Goal: Find specific page/section

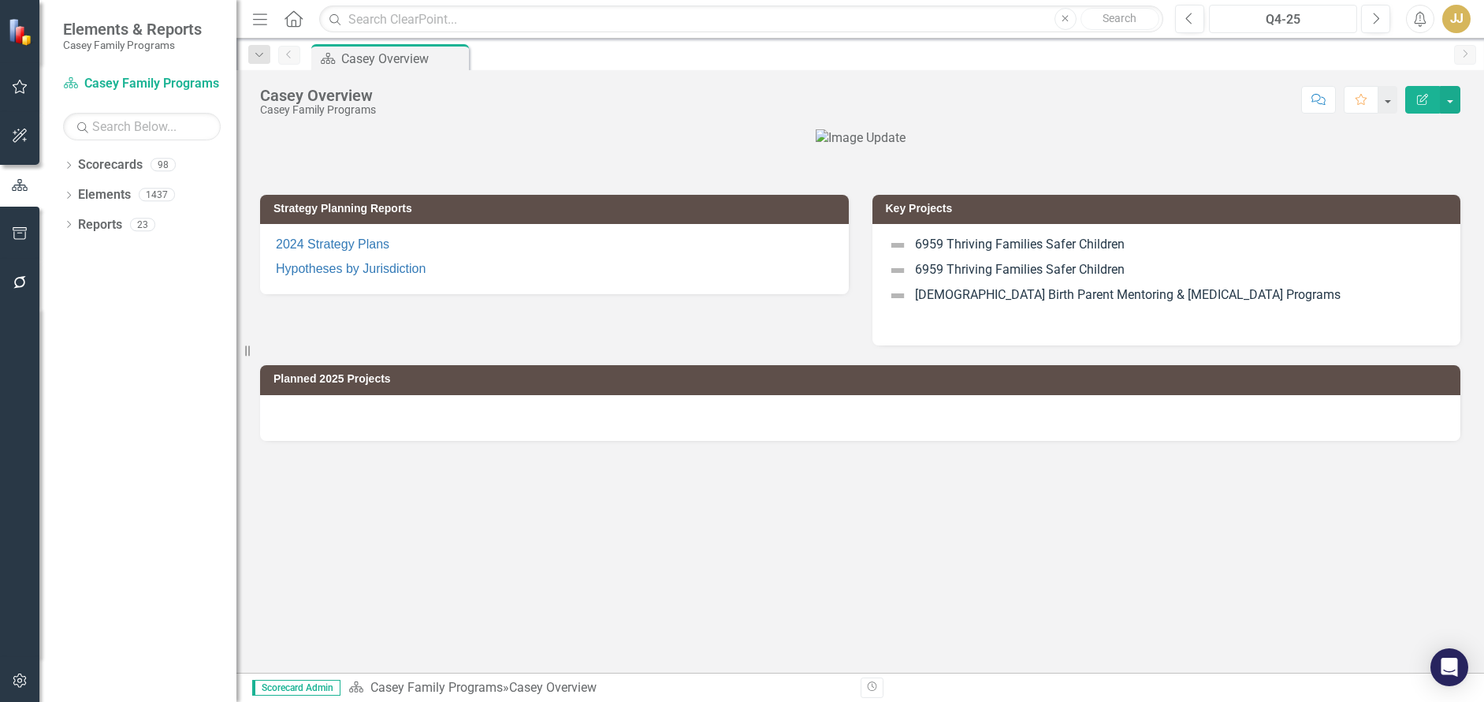
click at [1281, 6] on button "Q4-25" at bounding box center [1283, 19] width 148 height 28
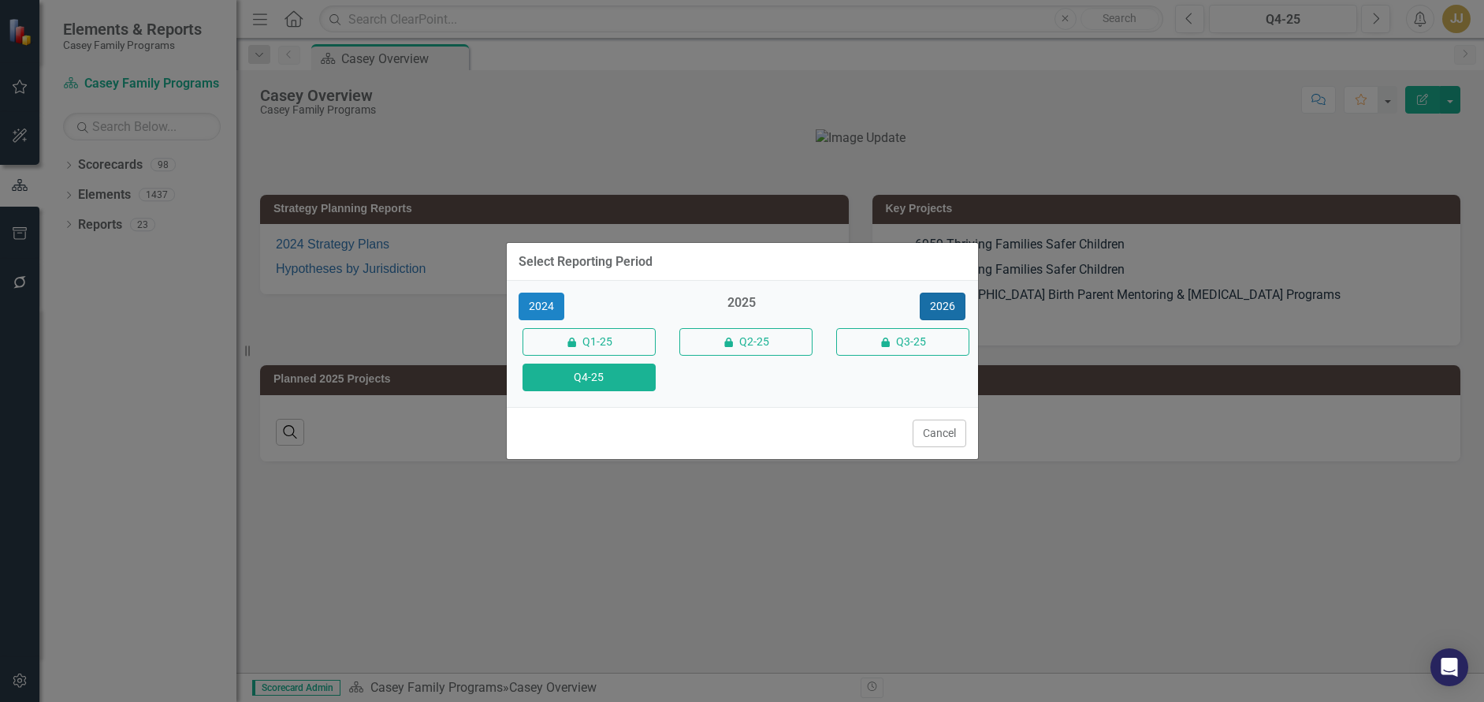
click at [964, 298] on button "2026" at bounding box center [943, 306] width 46 height 28
click at [574, 380] on button "Q4-26" at bounding box center [589, 377] width 133 height 28
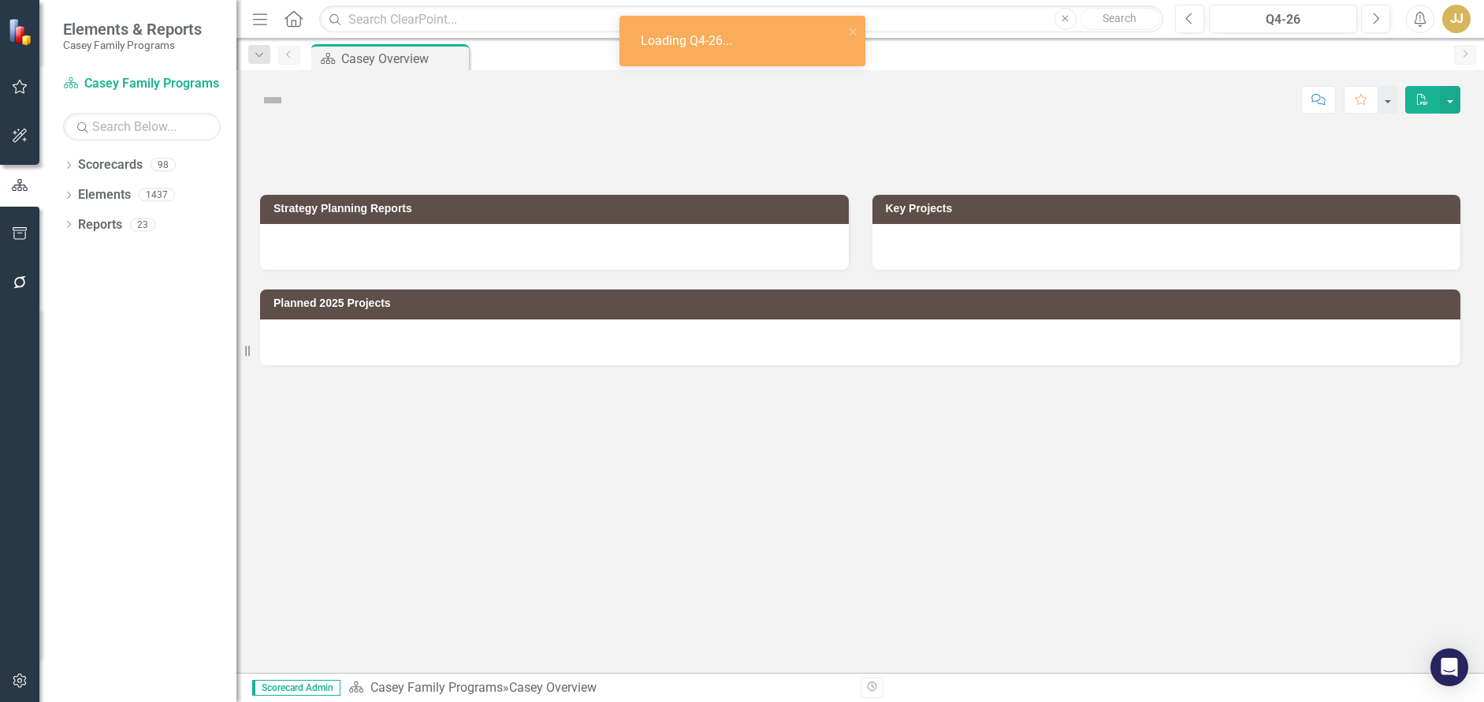
click at [69, 166] on icon "Dropdown" at bounding box center [68, 166] width 11 height 9
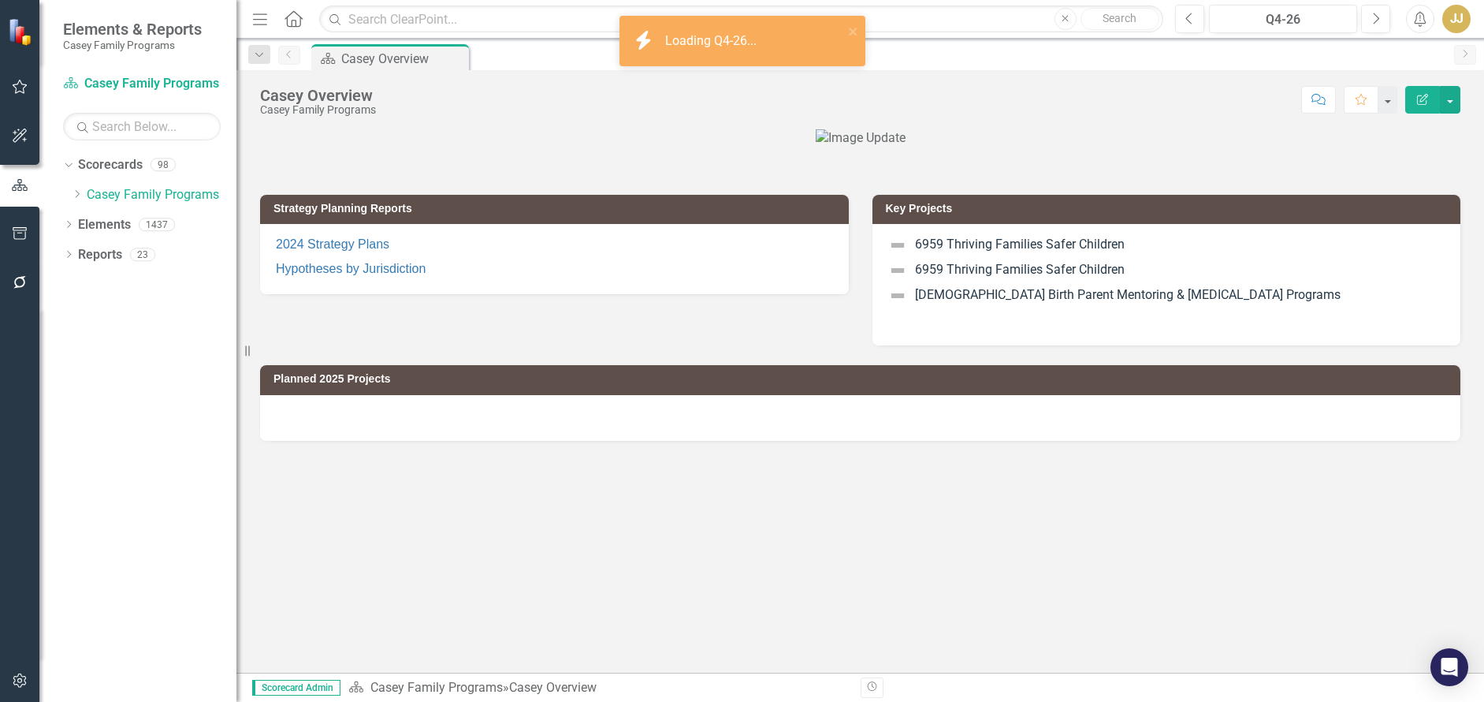
click at [73, 193] on icon "Dropdown" at bounding box center [77, 193] width 12 height 9
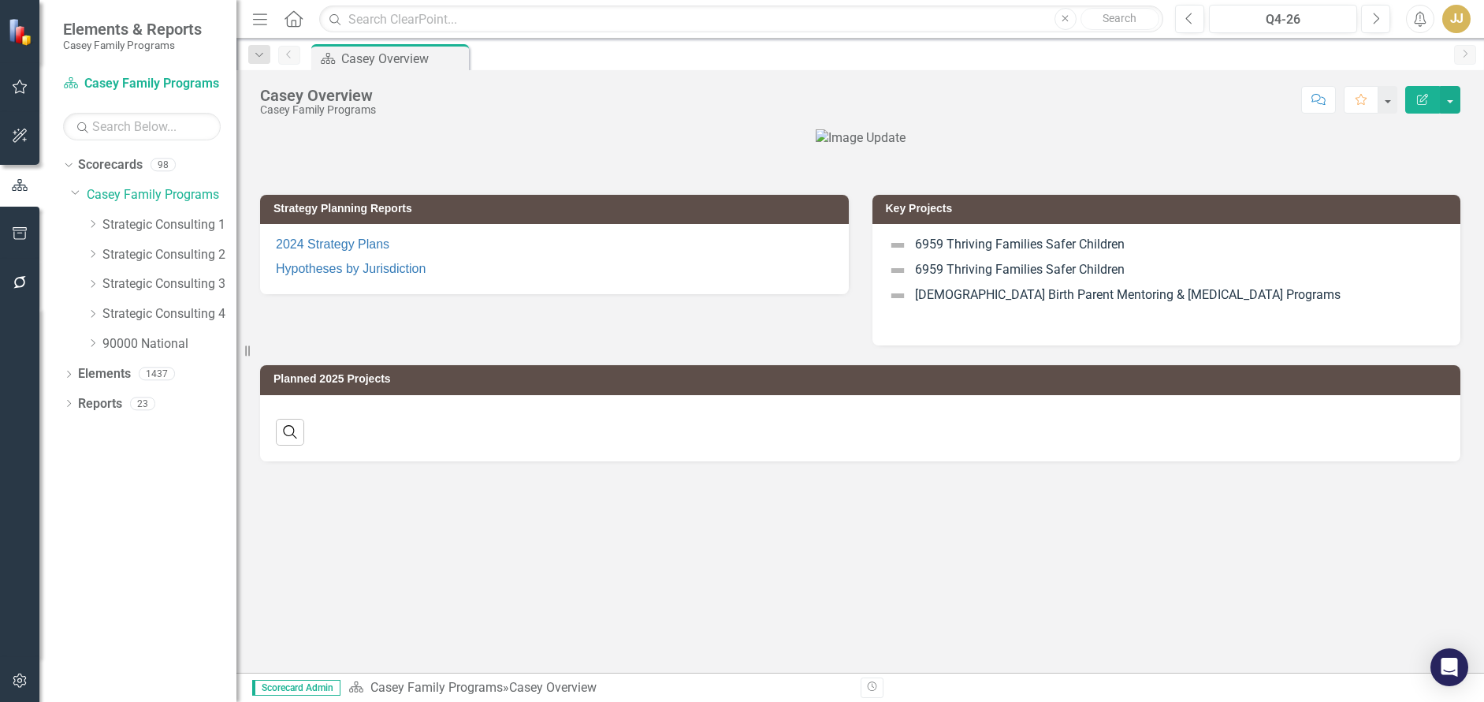
click at [91, 224] on icon "Dropdown" at bounding box center [93, 223] width 12 height 9
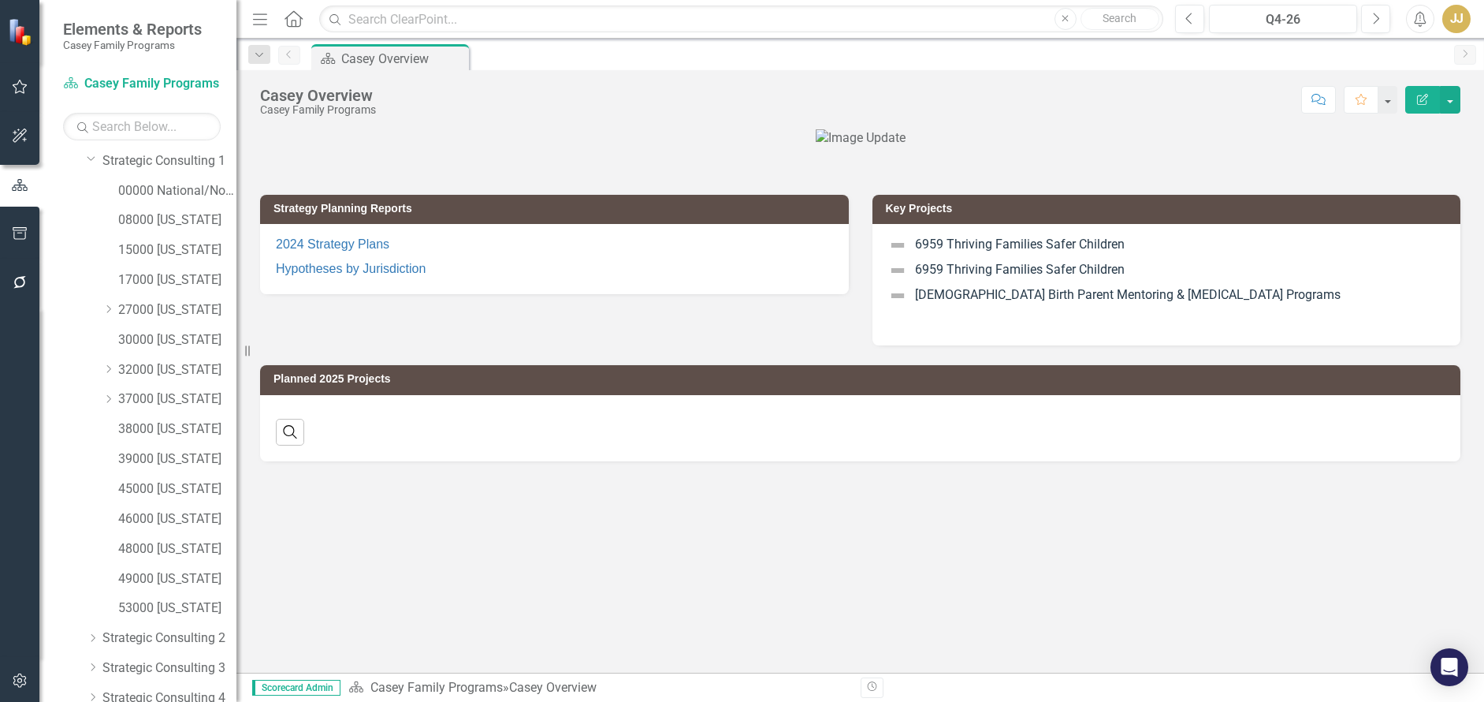
scroll to position [166, 0]
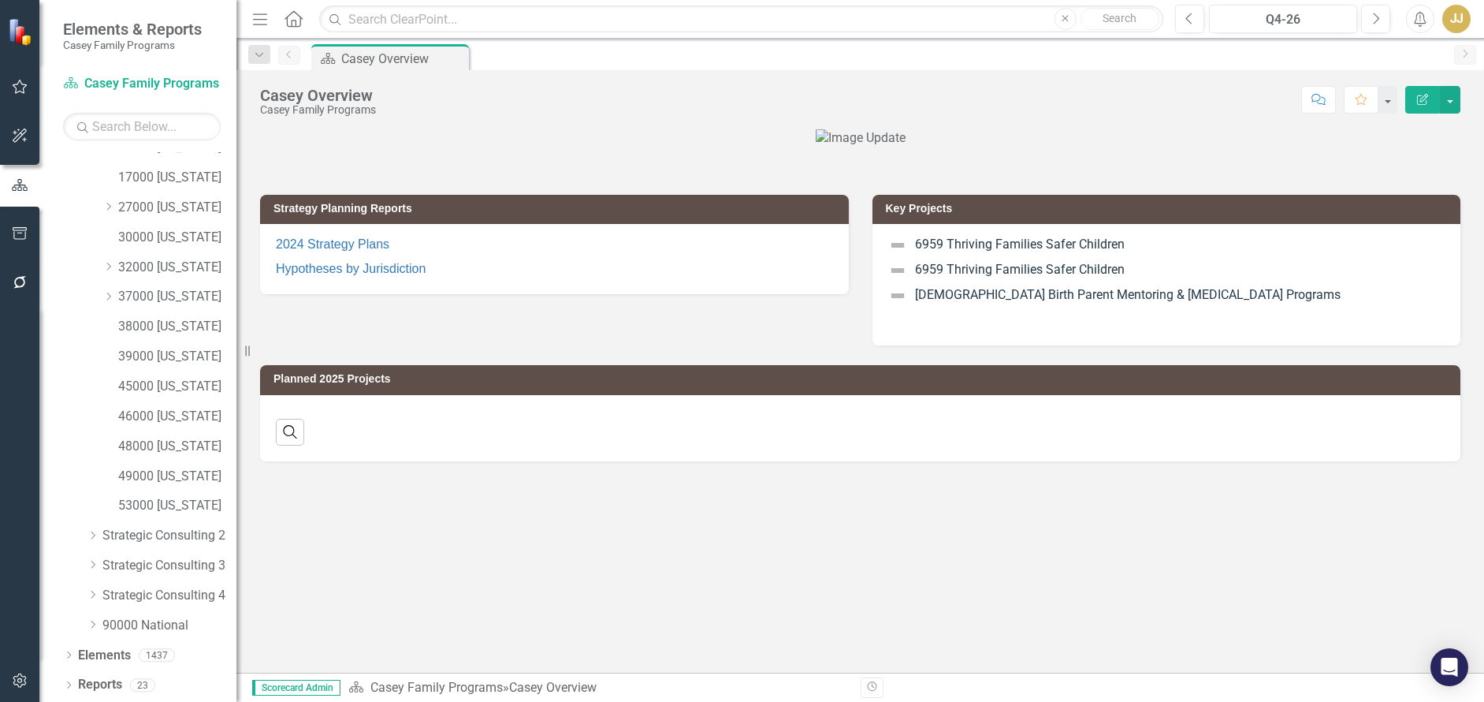
click at [84, 628] on div "Dropdown 90000 National" at bounding box center [154, 627] width 166 height 30
click at [87, 625] on icon "Dropdown" at bounding box center [93, 624] width 12 height 9
click at [192, 324] on link "3030 Research Services" at bounding box center [177, 327] width 118 height 18
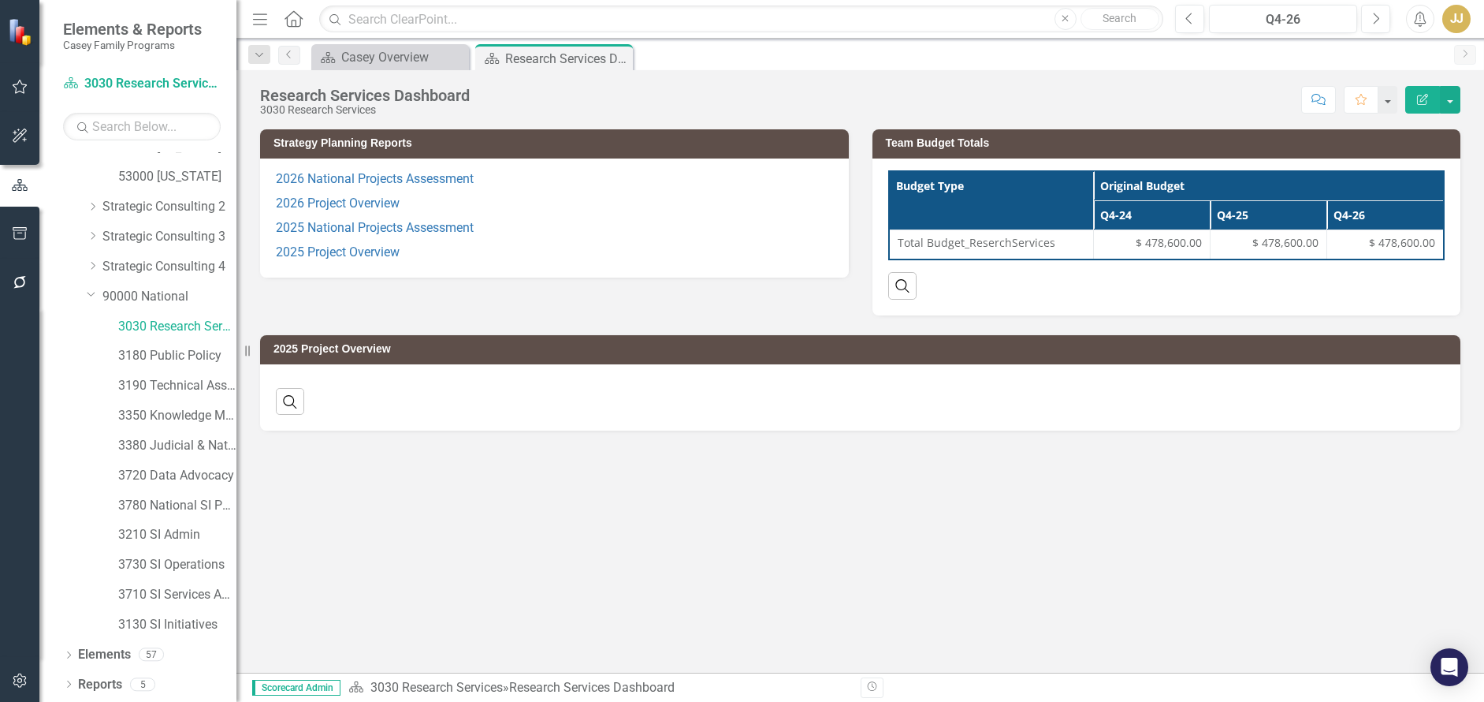
click at [69, 683] on icon "Dropdown" at bounding box center [68, 685] width 11 height 9
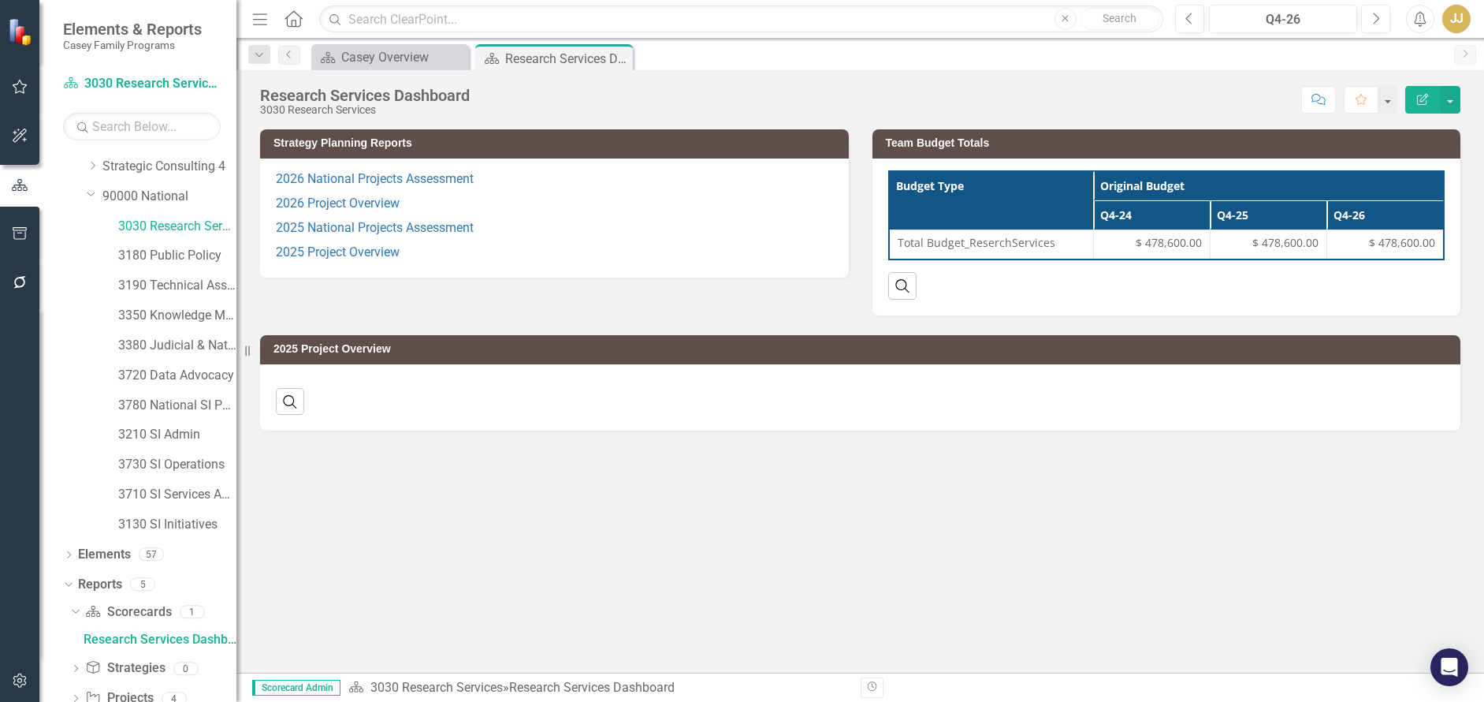
scroll to position [662, 0]
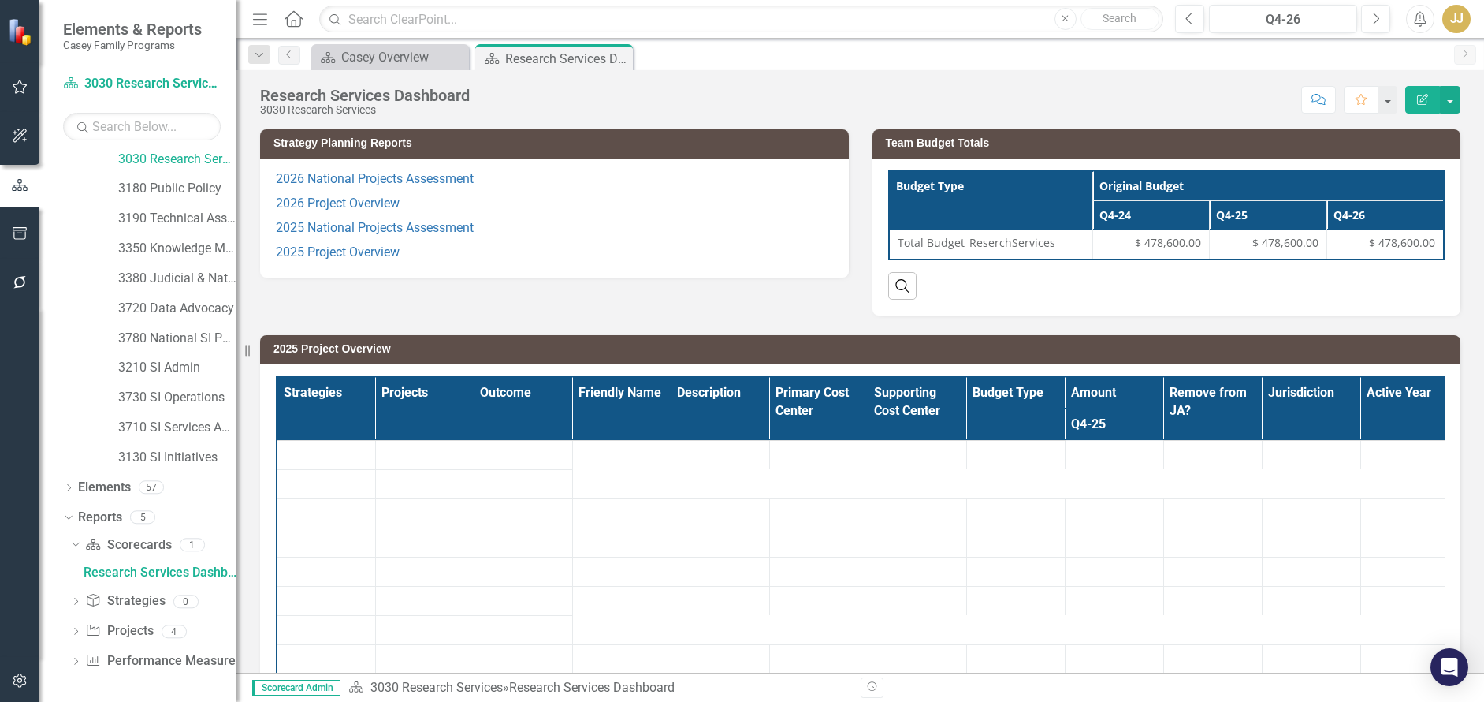
click at [76, 633] on icon at bounding box center [76, 630] width 4 height 7
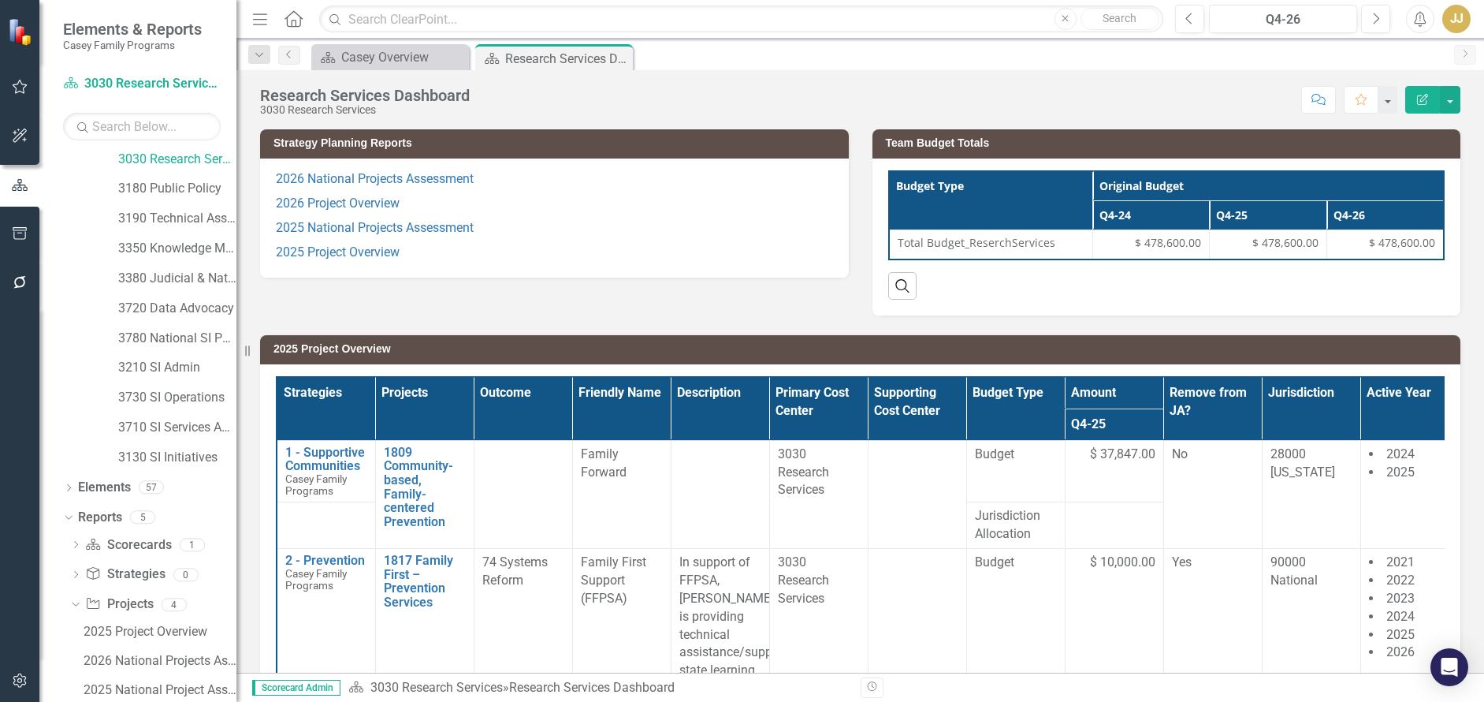
scroll to position [750, 0]
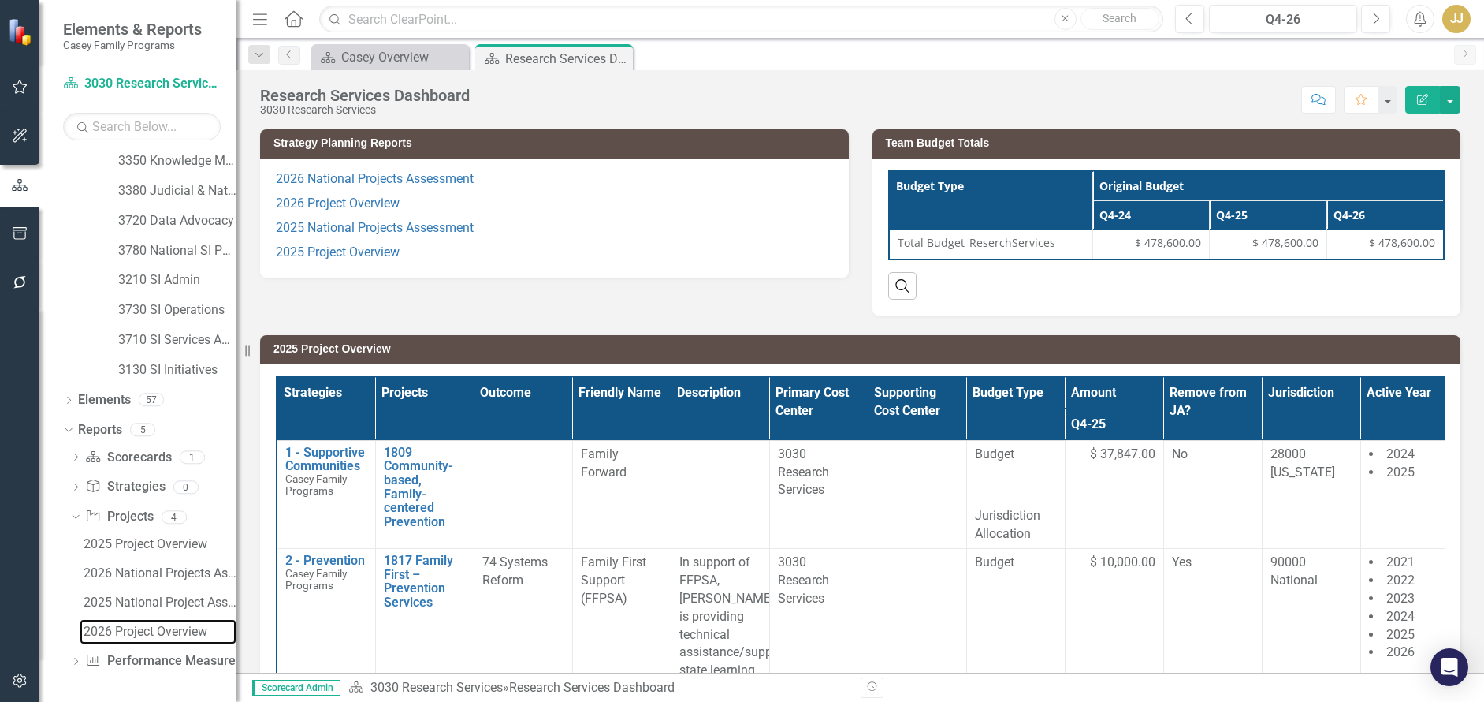
click at [158, 638] on div "2026 Project Overview" at bounding box center [160, 631] width 153 height 14
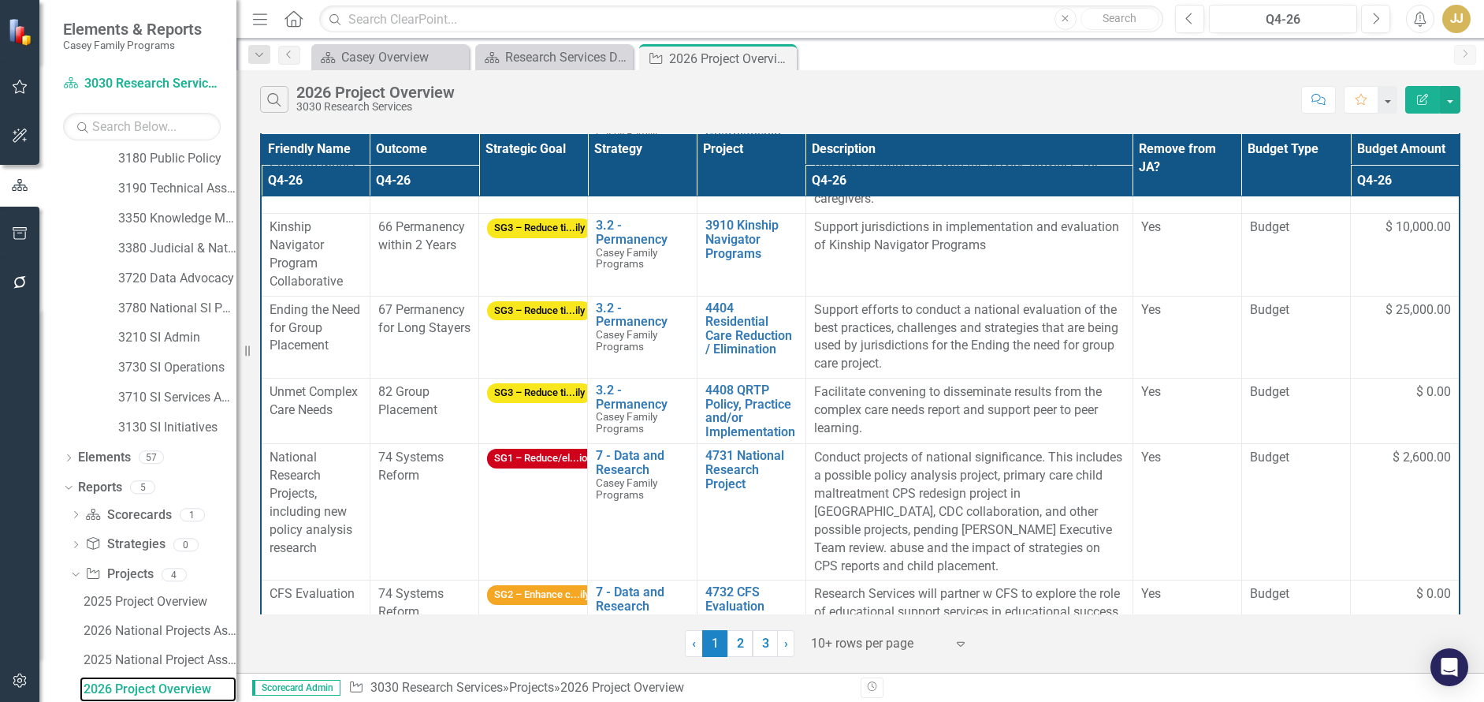
scroll to position [526, 0]
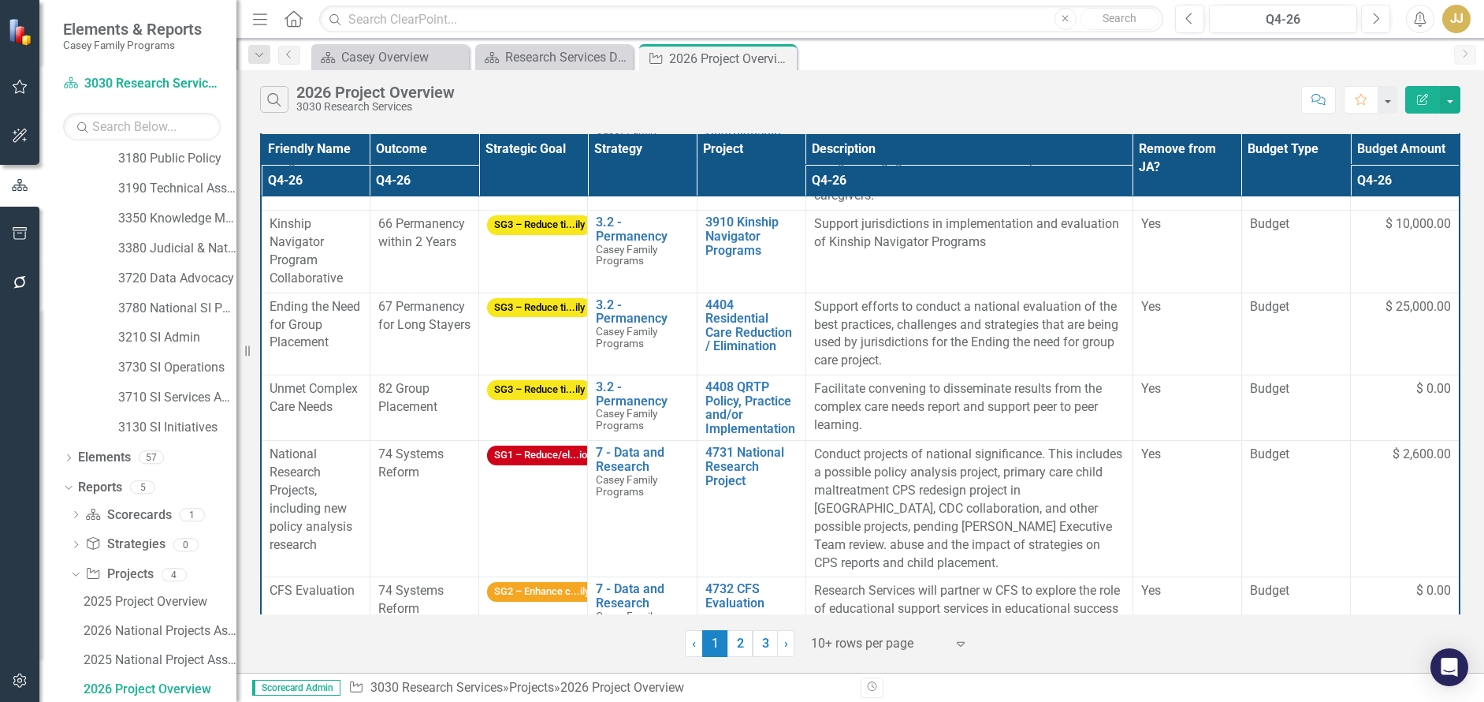
click at [734, 646] on link "2" at bounding box center [740, 643] width 25 height 27
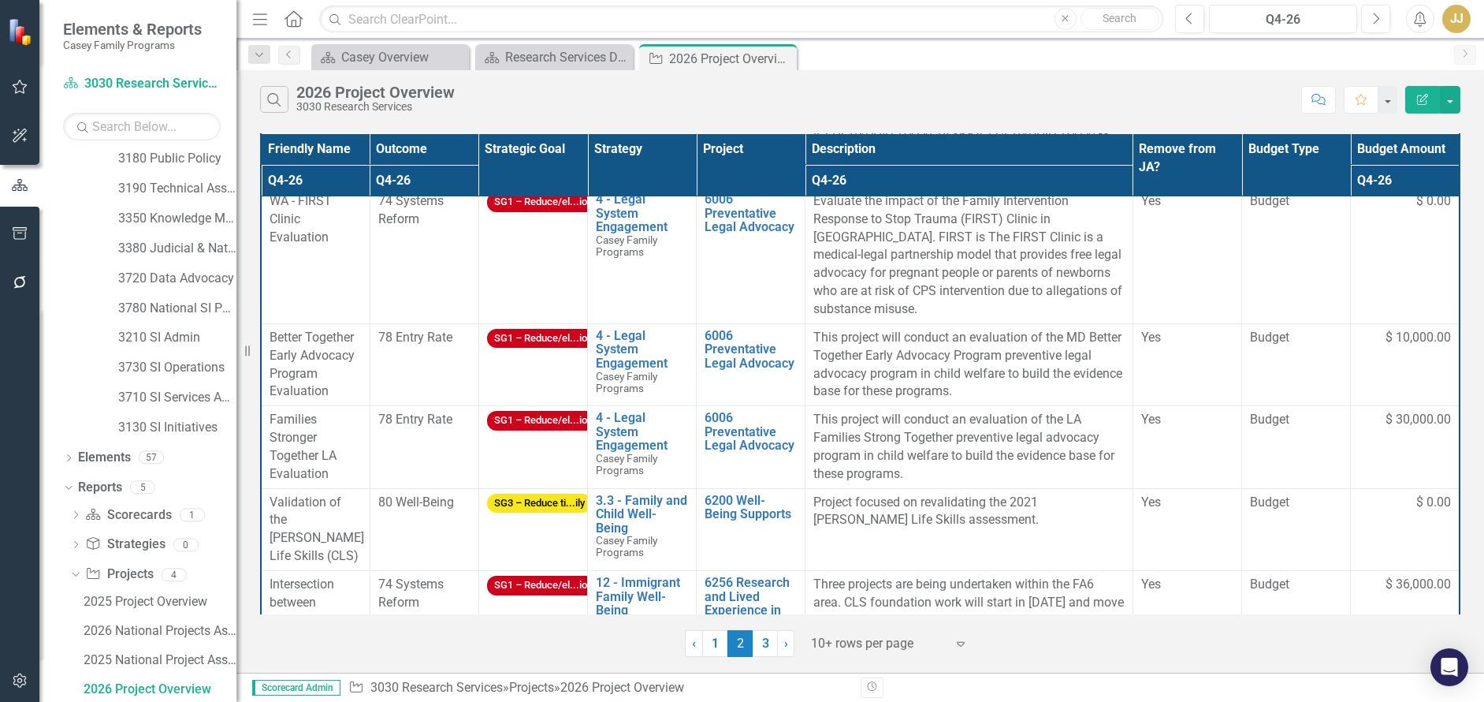
scroll to position [750, 0]
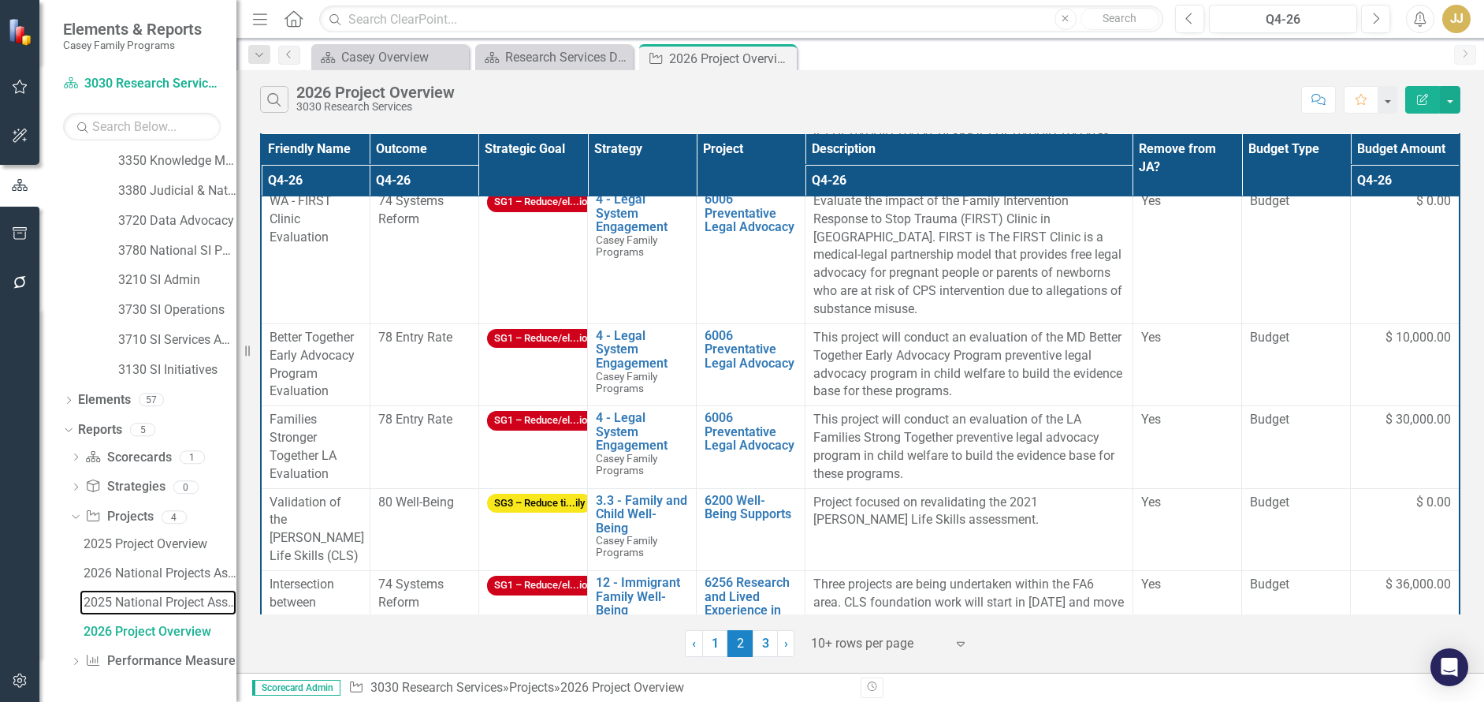
click at [168, 601] on div "2025 National Project Assessment" at bounding box center [160, 602] width 153 height 14
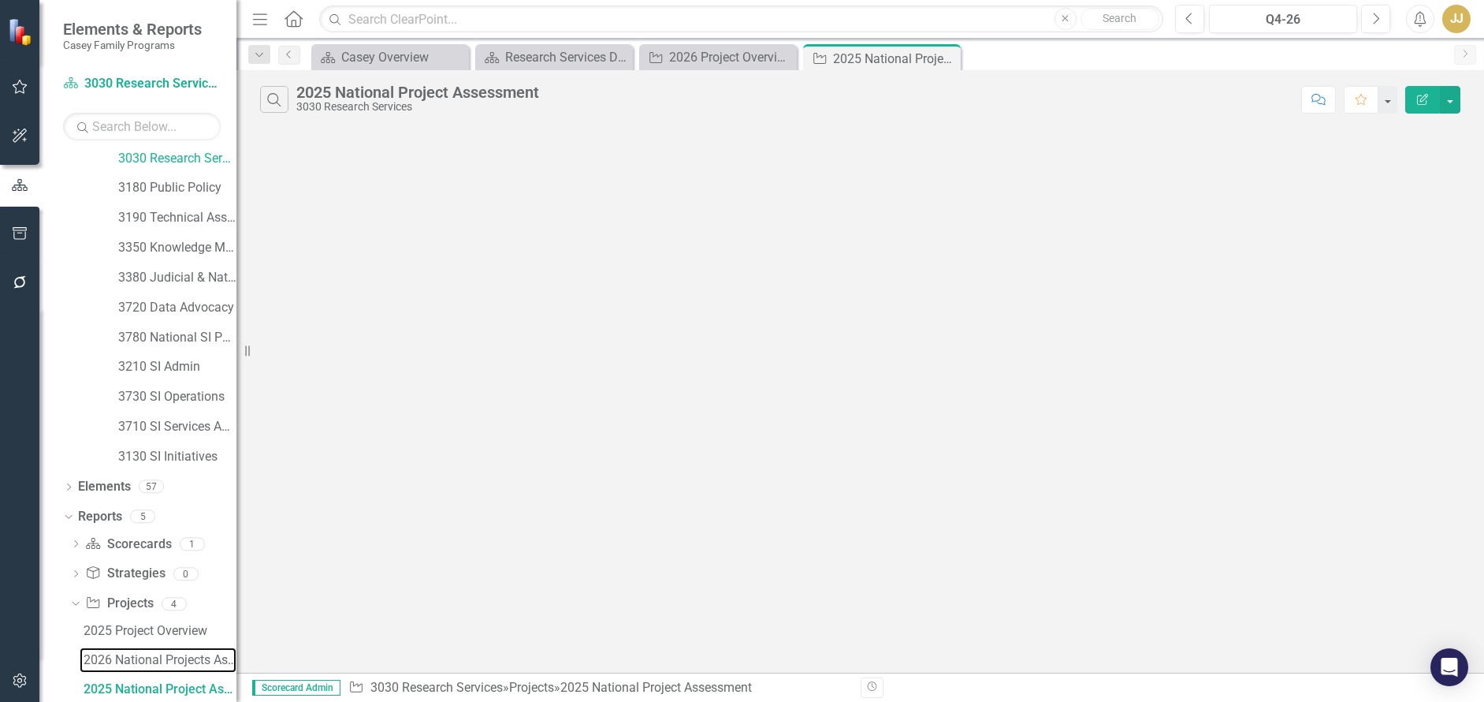
click at [155, 659] on div "2026 National Projects Assessment" at bounding box center [160, 660] width 153 height 14
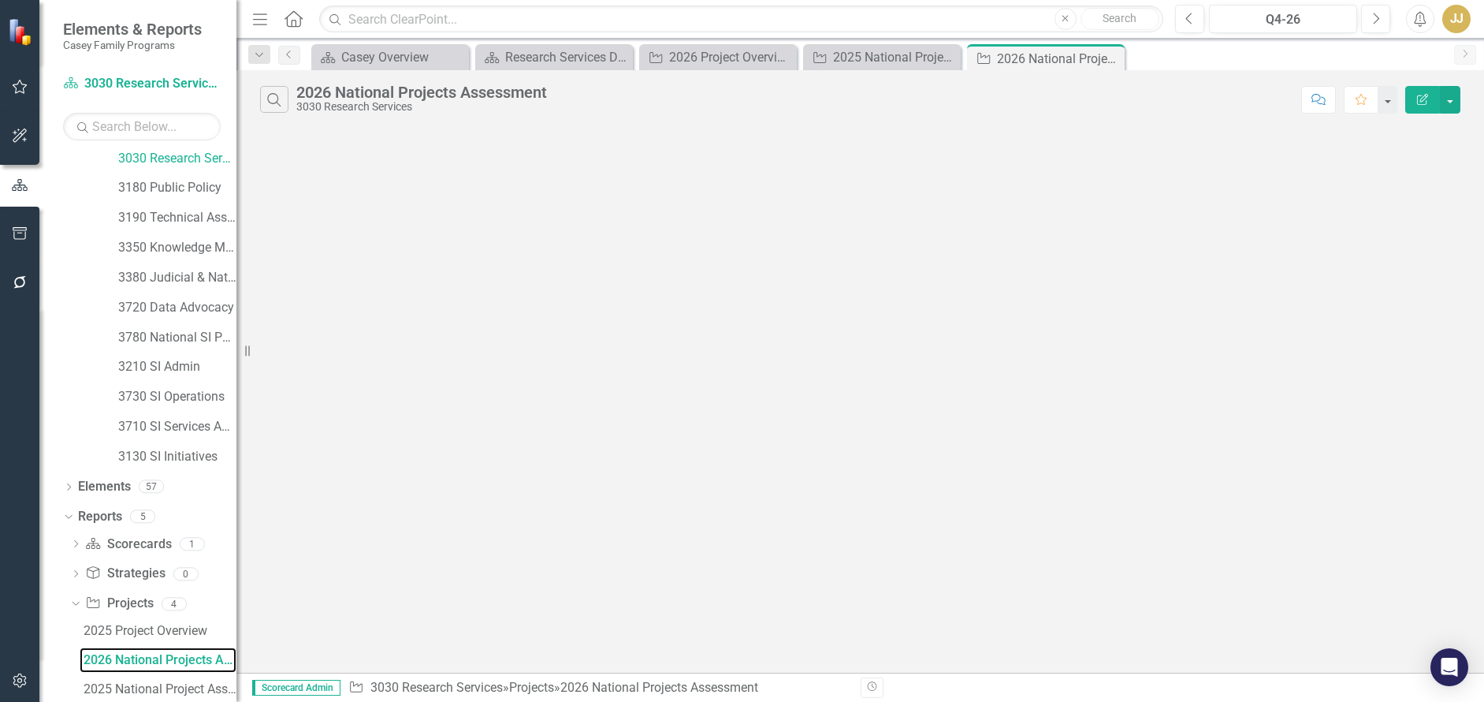
scroll to position [634, 0]
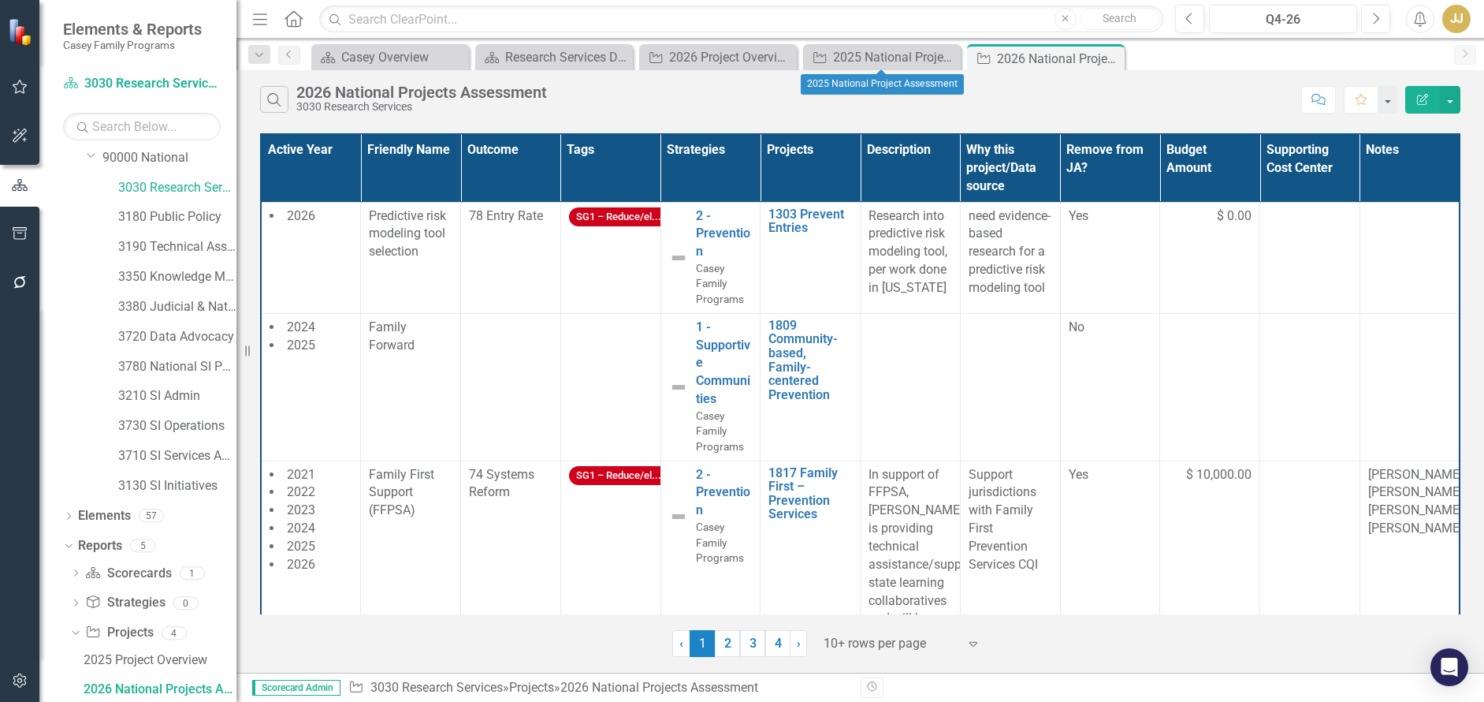
click at [0, 0] on icon "Close" at bounding box center [0, 0] width 0 height 0
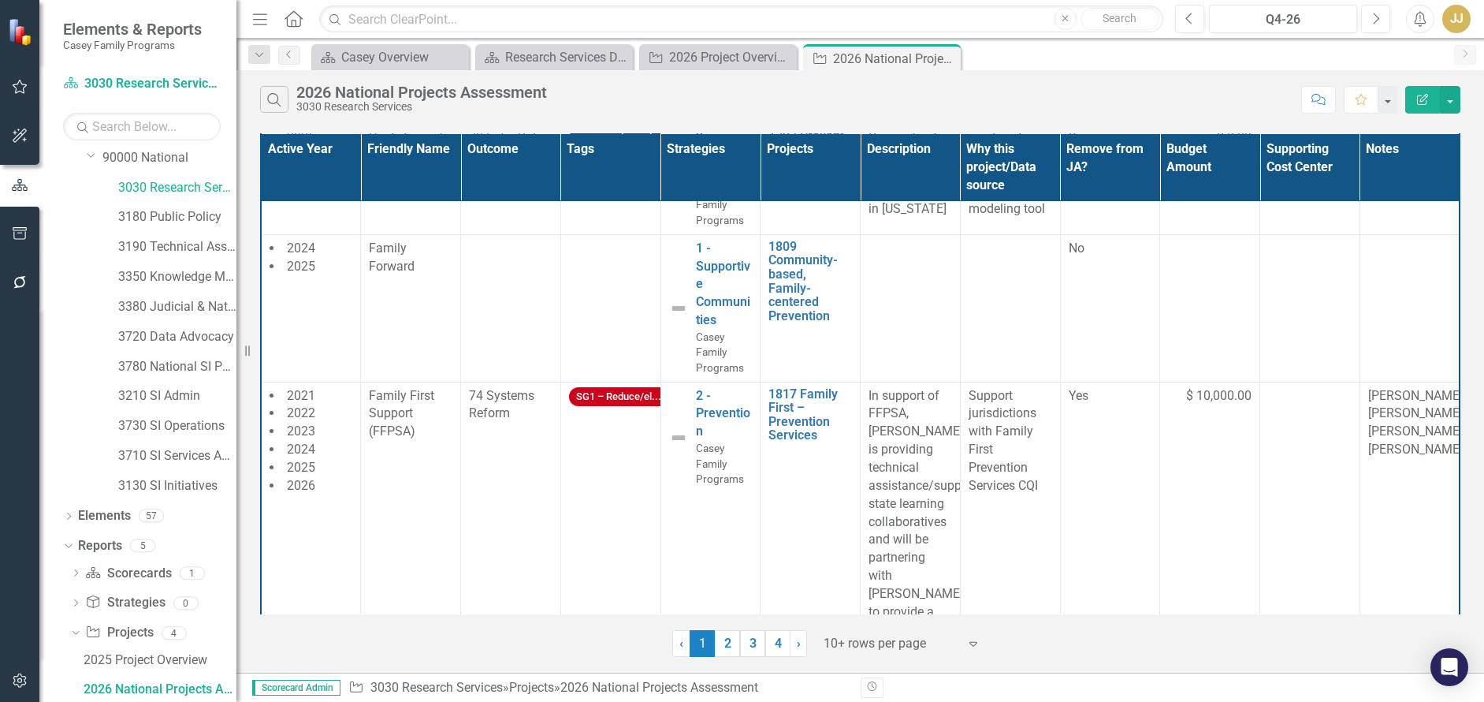
scroll to position [158, 0]
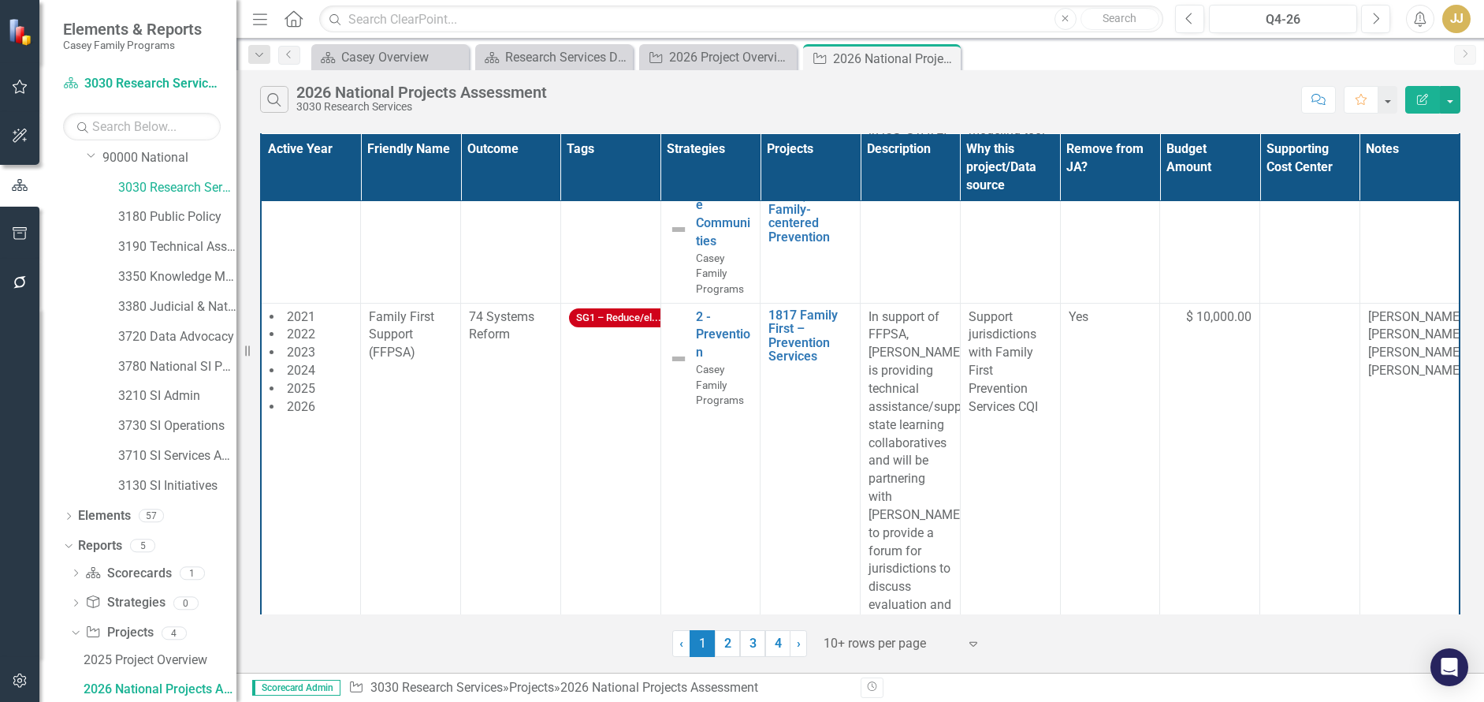
click at [893, 646] on div at bounding box center [891, 643] width 134 height 21
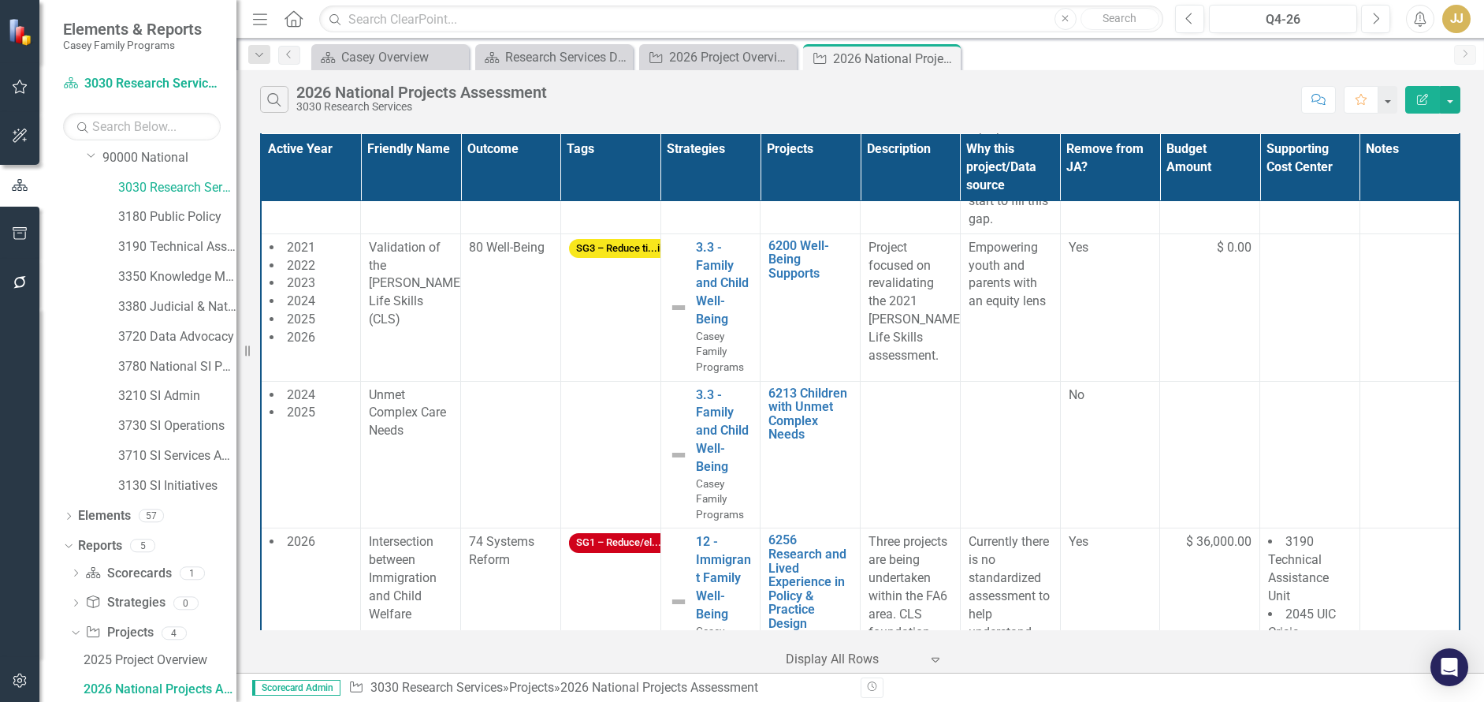
scroll to position [8041, 0]
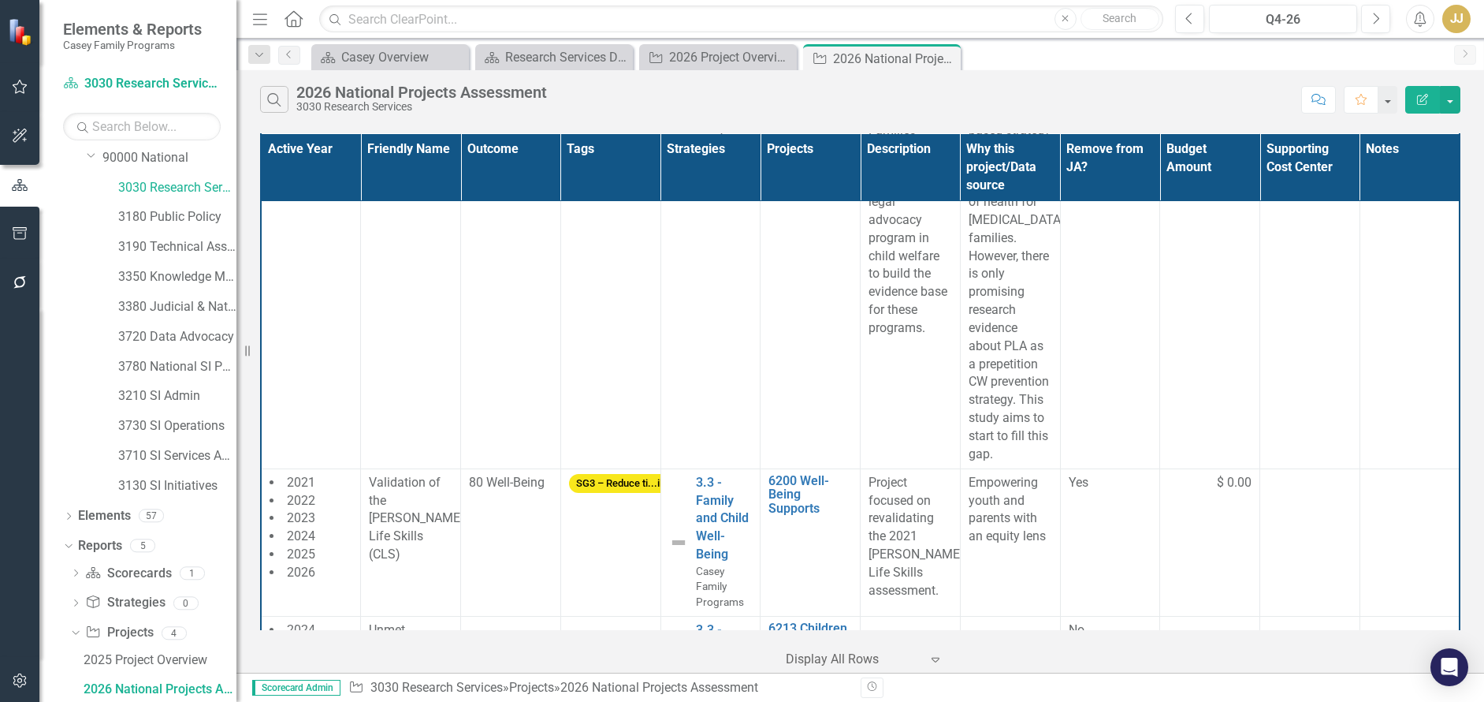
scroll to position [7883, 0]
click at [0, 0] on icon "Close" at bounding box center [0, 0] width 0 height 0
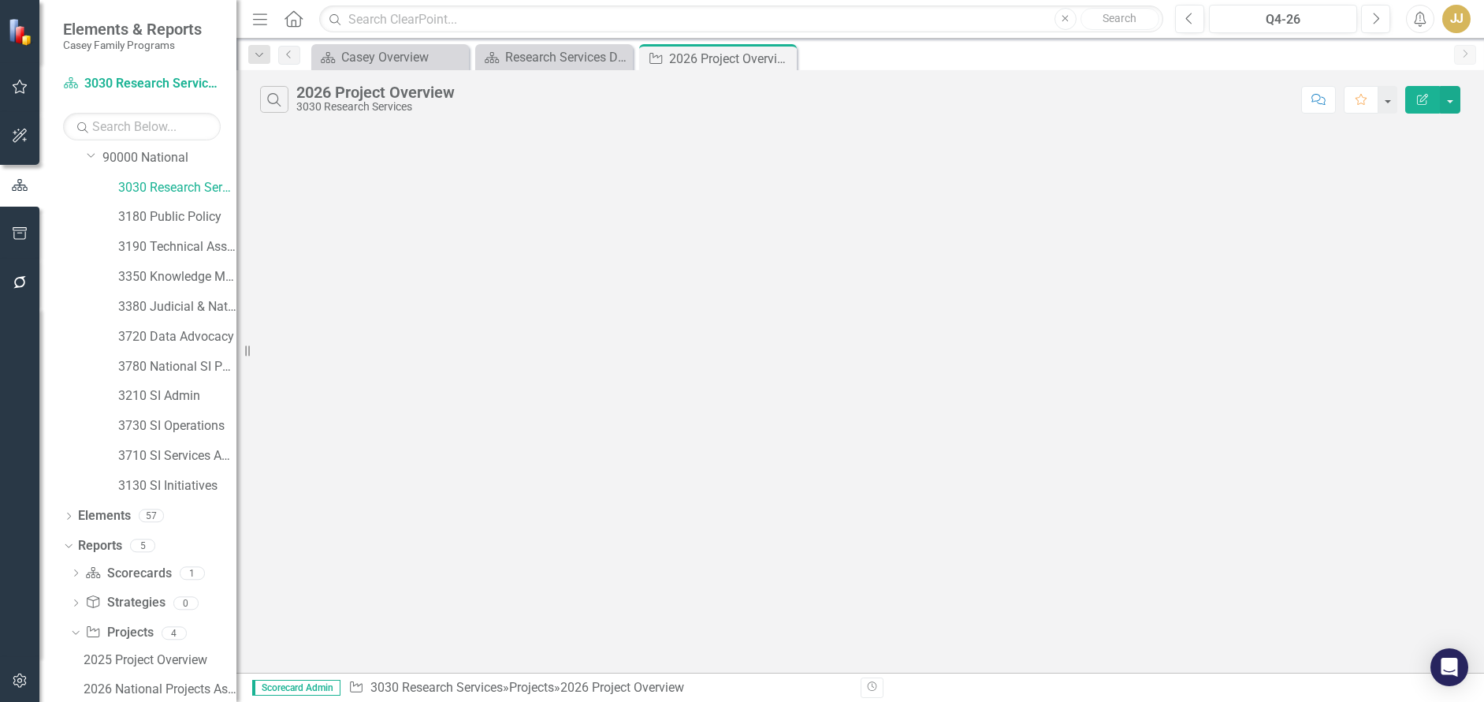
scroll to position [692, 0]
